Goal: Submit feedback/report problem

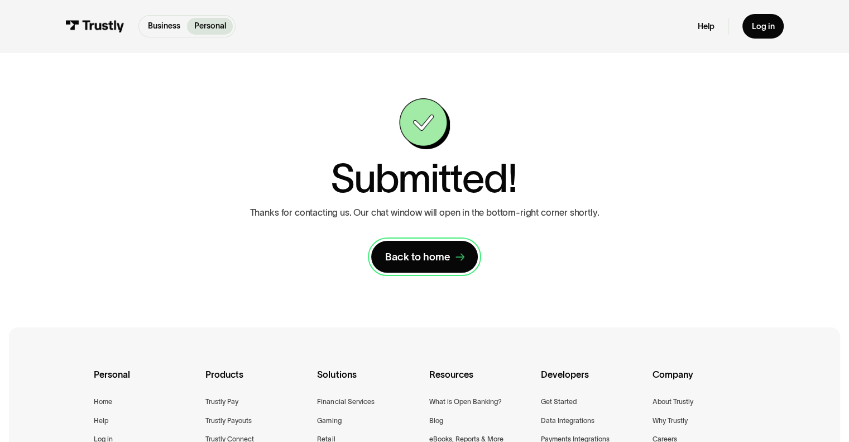
click at [434, 261] on div "Back to home" at bounding box center [417, 256] width 65 height 13
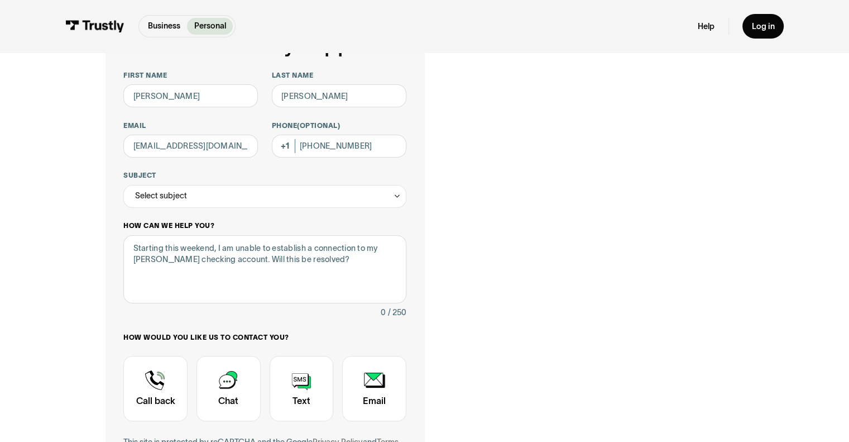
scroll to position [94, 0]
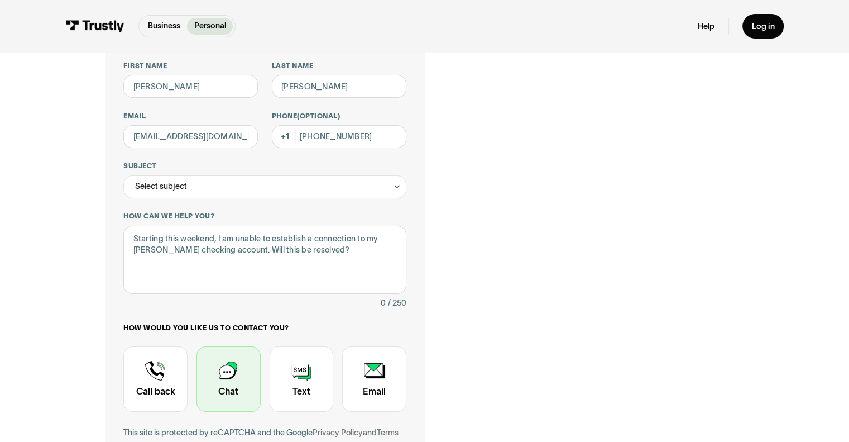
click at [231, 379] on div "Contact Trustly Support" at bounding box center [229, 379] width 64 height 66
click at [228, 375] on div "Contact Trustly Support" at bounding box center [229, 379] width 64 height 66
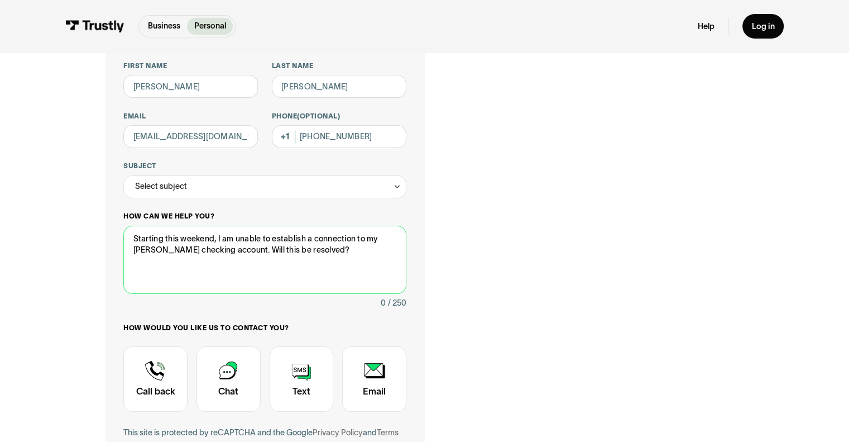
click at [315, 264] on textarea "Starting this weekend, I am unable to establish a connection to my [PERSON_NAME…" at bounding box center [264, 260] width 283 height 69
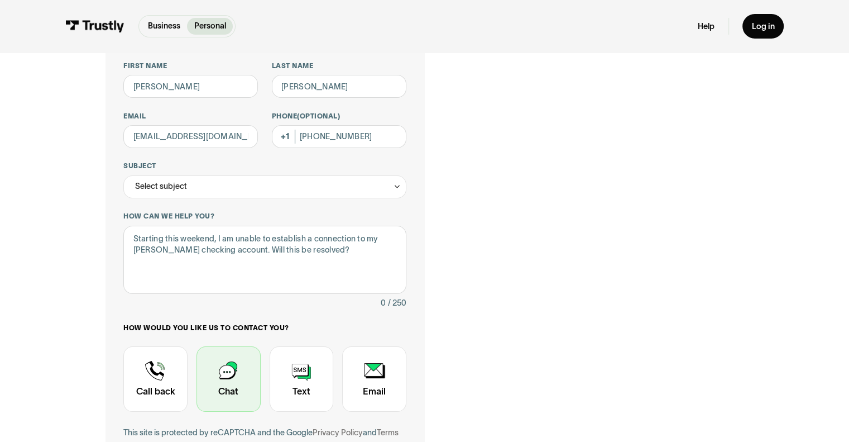
click at [228, 369] on div "Contact Trustly Support" at bounding box center [229, 379] width 64 height 66
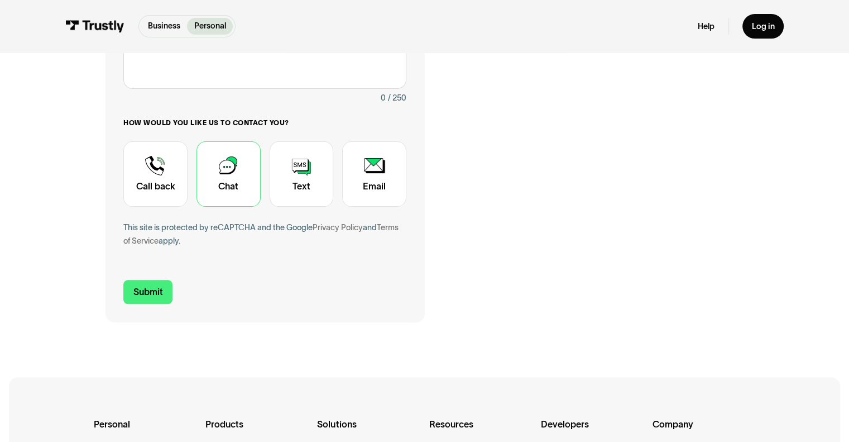
scroll to position [299, 0]
click at [146, 303] on input "Submit" at bounding box center [147, 291] width 49 height 24
click at [212, 216] on div "**********" at bounding box center [264, 58] width 283 height 405
click at [220, 192] on div "Contact Trustly Support" at bounding box center [229, 174] width 64 height 66
click at [147, 299] on input "Submit" at bounding box center [147, 291] width 49 height 24
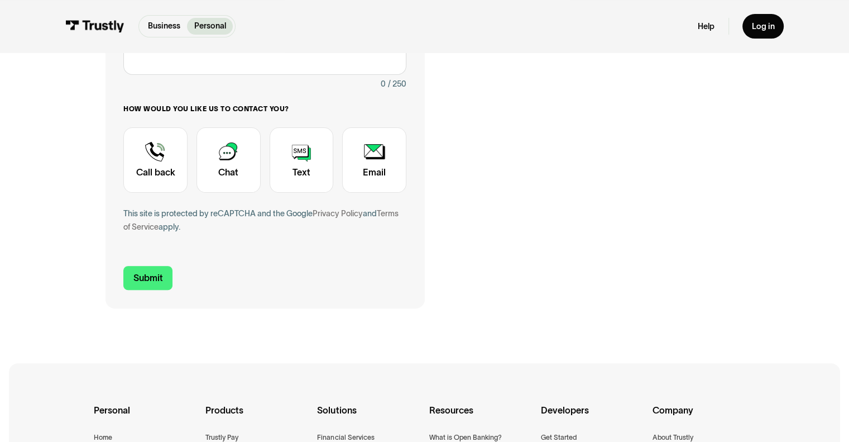
scroll to position [315, 0]
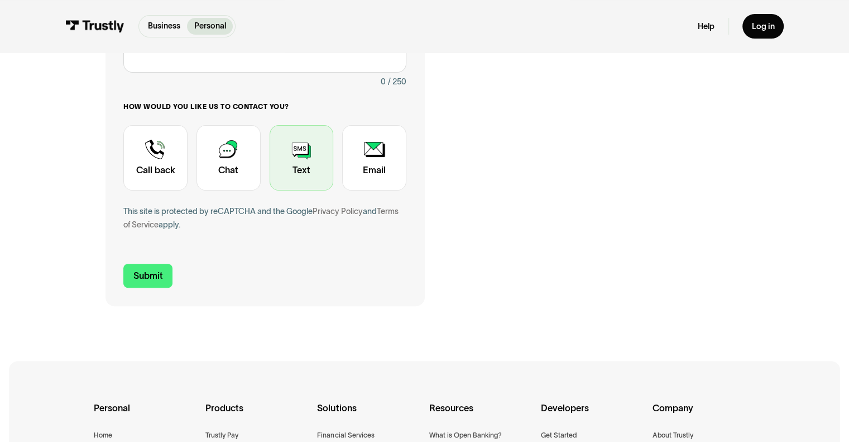
click at [296, 165] on div "Contact Trustly Support" at bounding box center [302, 158] width 64 height 66
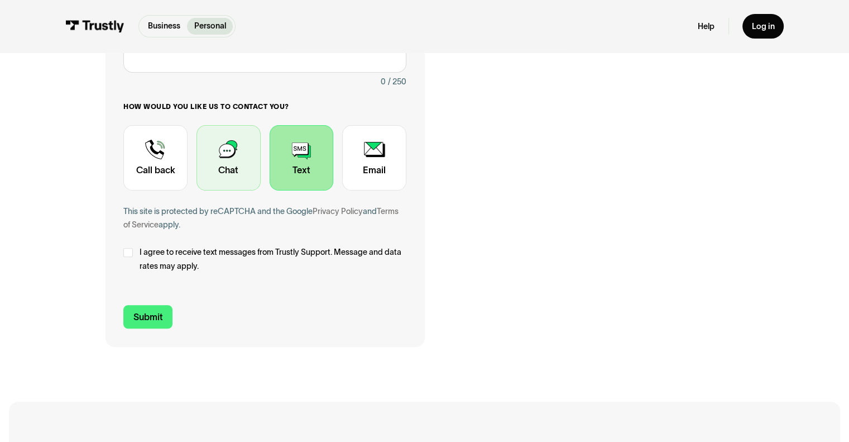
click at [247, 165] on div "Contact Trustly Support" at bounding box center [229, 158] width 64 height 66
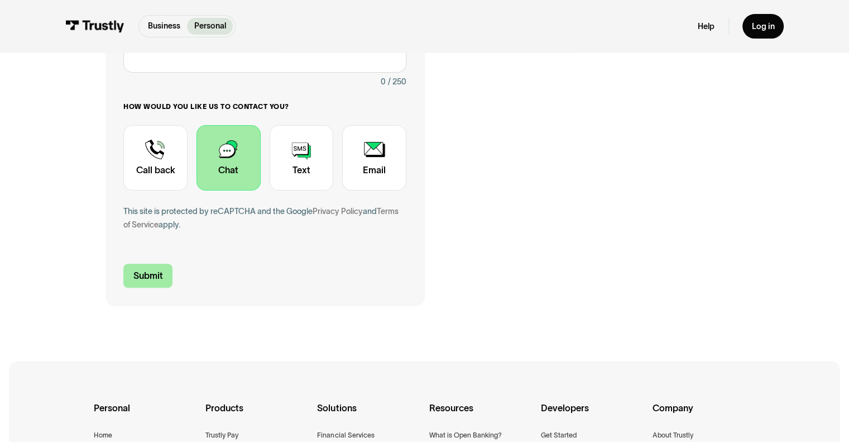
click at [157, 275] on input "Submit" at bounding box center [147, 276] width 49 height 24
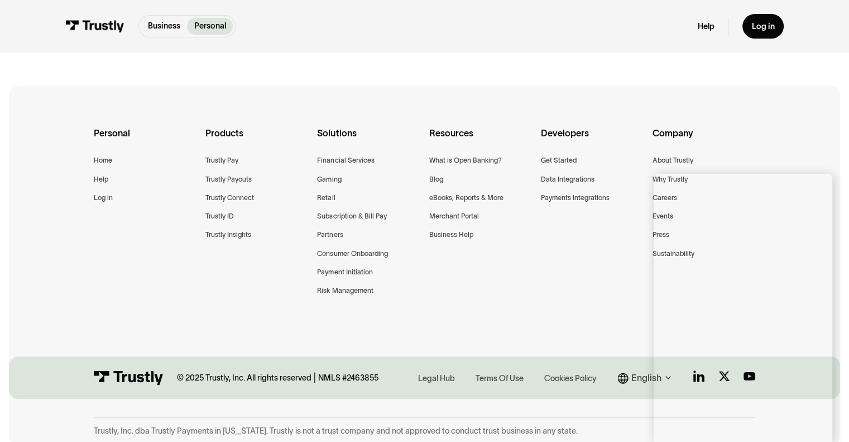
scroll to position [0, 0]
